Goal: Information Seeking & Learning: Find specific page/section

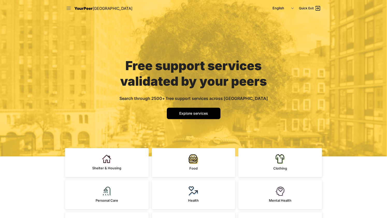
click at [70, 9] on icon at bounding box center [68, 8] width 5 height 5
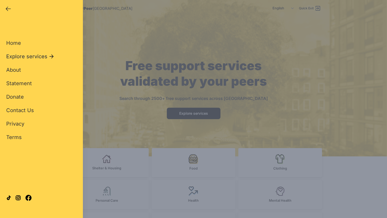
click at [23, 57] on span "Explore services" at bounding box center [26, 56] width 41 height 7
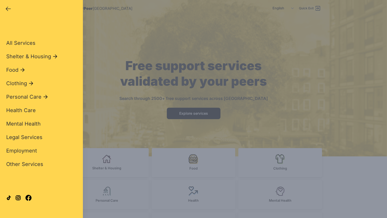
click at [23, 57] on span "Shelter & Housing" at bounding box center [28, 56] width 45 height 7
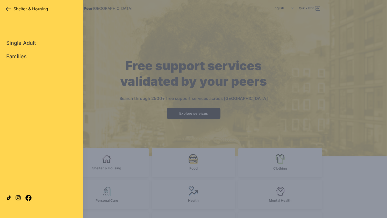
click at [7, 7] on icon "button" at bounding box center [8, 9] width 6 height 6
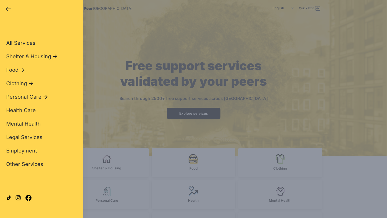
click at [16, 45] on span "All Services" at bounding box center [20, 43] width 29 height 6
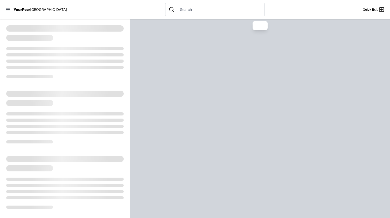
select select "recentlyUpdated"
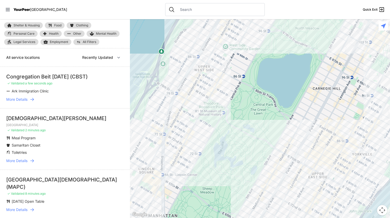
click at [177, 10] on input "text" at bounding box center [219, 9] width 84 height 5
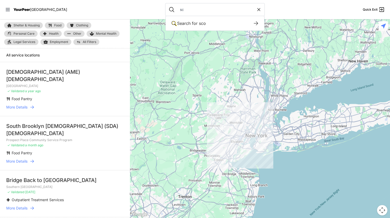
type input "s"
select select "recentlyUpdated"
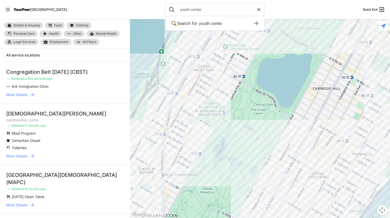
type input "youth center"
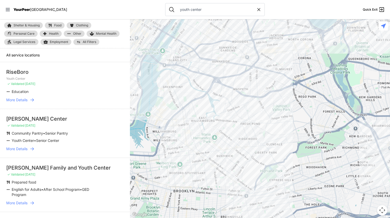
drag, startPoint x: 247, startPoint y: 143, endPoint x: 156, endPoint y: 3, distance: 166.5
click at [156, 3] on div "Close panel YourPeer [GEOGRAPHIC_DATA] Quick Exit Single Adult Families Soup Ki…" at bounding box center [195, 109] width 390 height 218
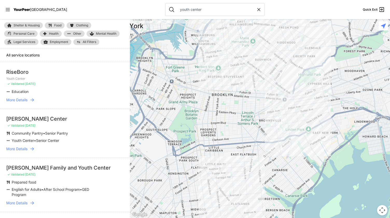
drag, startPoint x: 208, startPoint y: 147, endPoint x: 250, endPoint y: 47, distance: 108.4
click at [250, 47] on div at bounding box center [260, 118] width 260 height 199
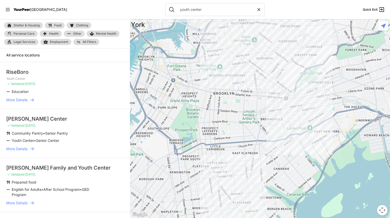
click at [278, 124] on div at bounding box center [260, 118] width 260 height 199
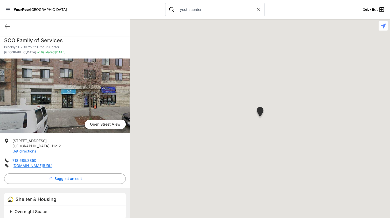
click at [278, 124] on div at bounding box center [260, 118] width 260 height 199
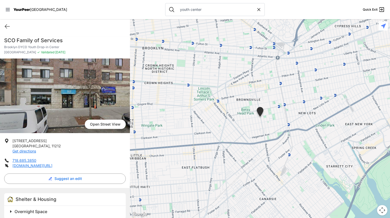
click at [84, 146] on li "[STREET_ADDRESS] Get directions" at bounding box center [65, 146] width 122 height 16
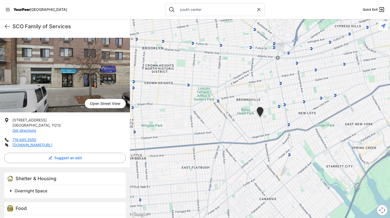
scroll to position [22, 0]
